Goal: Information Seeking & Learning: Find specific page/section

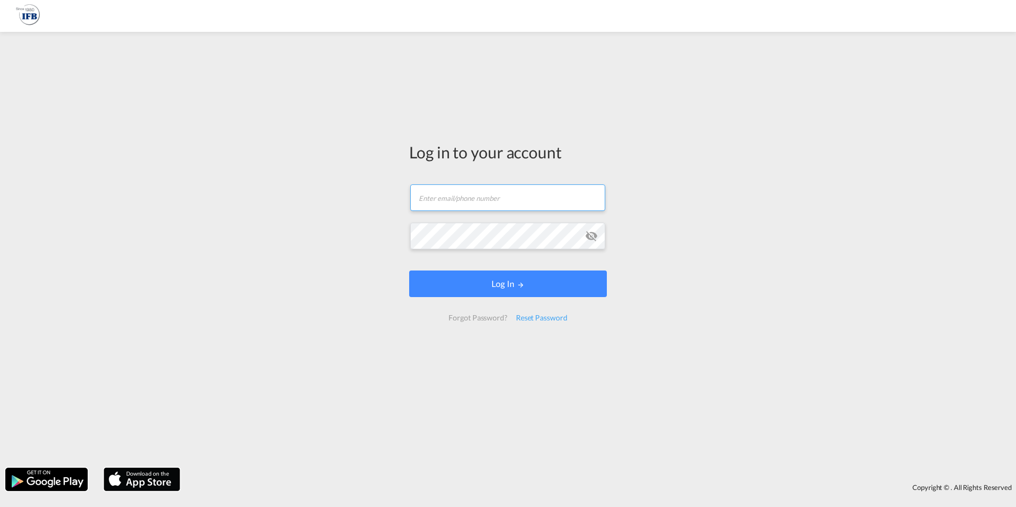
click at [452, 204] on input "text" at bounding box center [507, 197] width 195 height 27
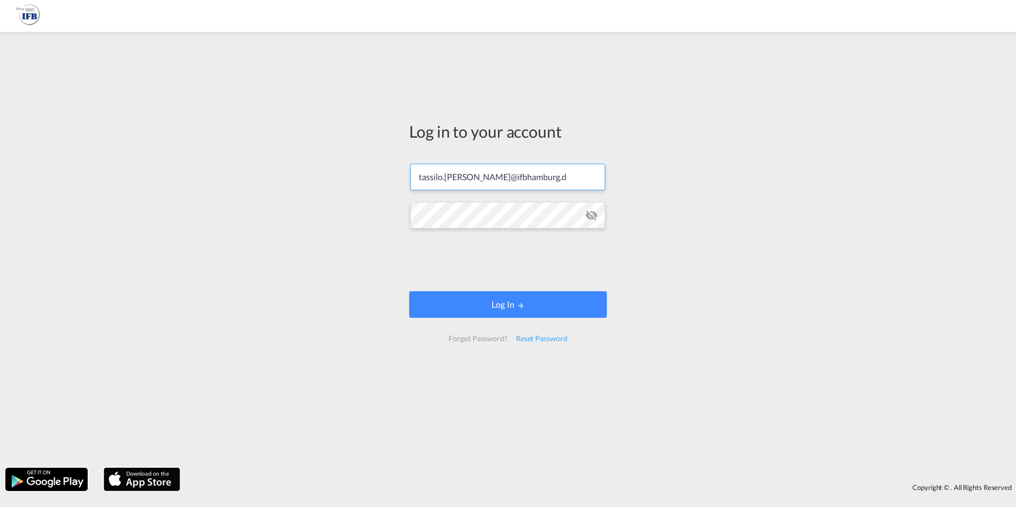
type input "[EMAIL_ADDRESS][PERSON_NAME][DOMAIN_NAME]"
click at [501, 299] on button "Log In" at bounding box center [508, 304] width 198 height 27
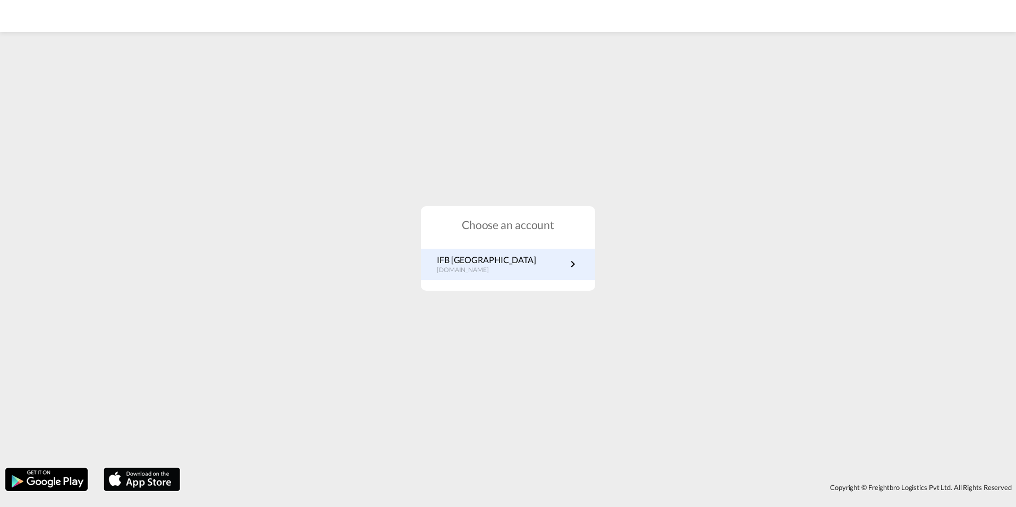
click at [522, 272] on link "IFB Germany [DOMAIN_NAME]" at bounding box center [508, 264] width 142 height 21
